Goal: Information Seeking & Learning: Learn about a topic

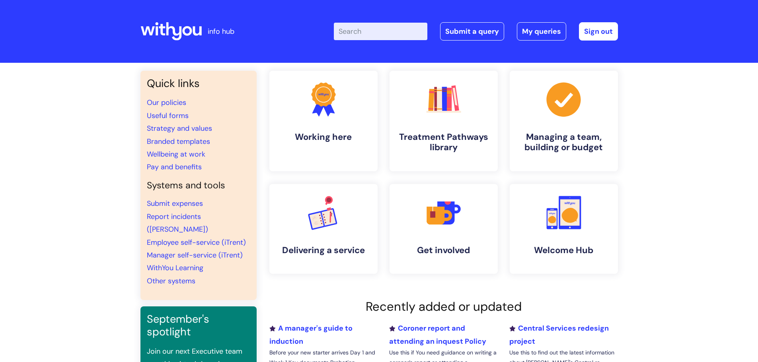
click at [372, 31] on input "Enter your search term here..." at bounding box center [380, 32] width 93 height 18
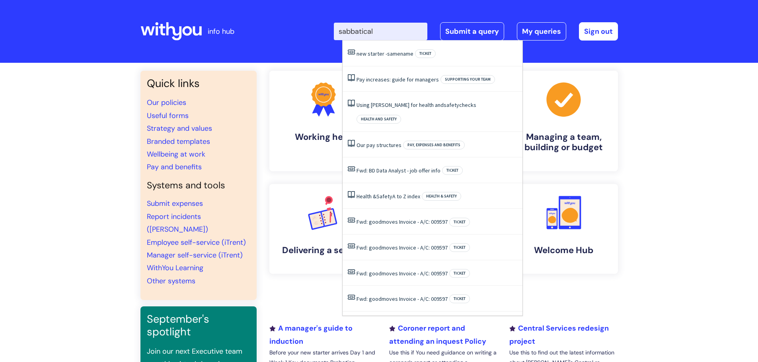
type input "sabbatical"
click button "Search" at bounding box center [0, 0] width 0 height 0
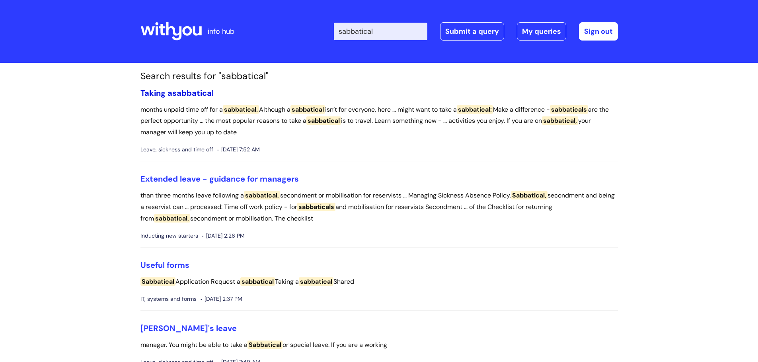
click at [182, 91] on span "sabbatical" at bounding box center [192, 93] width 41 height 10
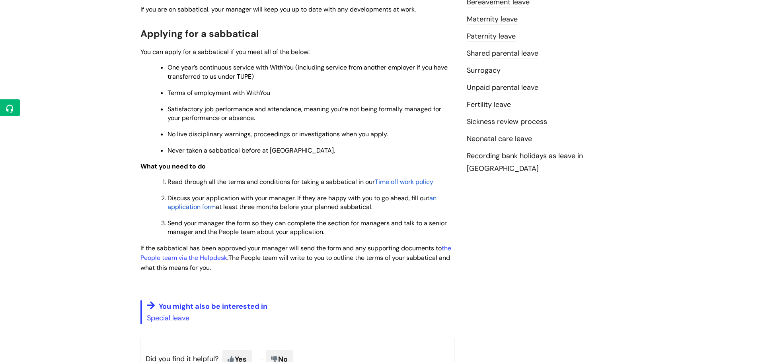
scroll to position [318, 0]
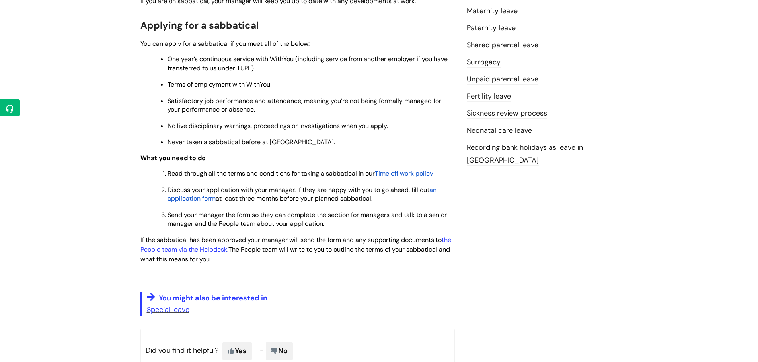
click at [436, 191] on span "an application form" at bounding box center [301, 194] width 269 height 17
